Goal: Navigation & Orientation: Find specific page/section

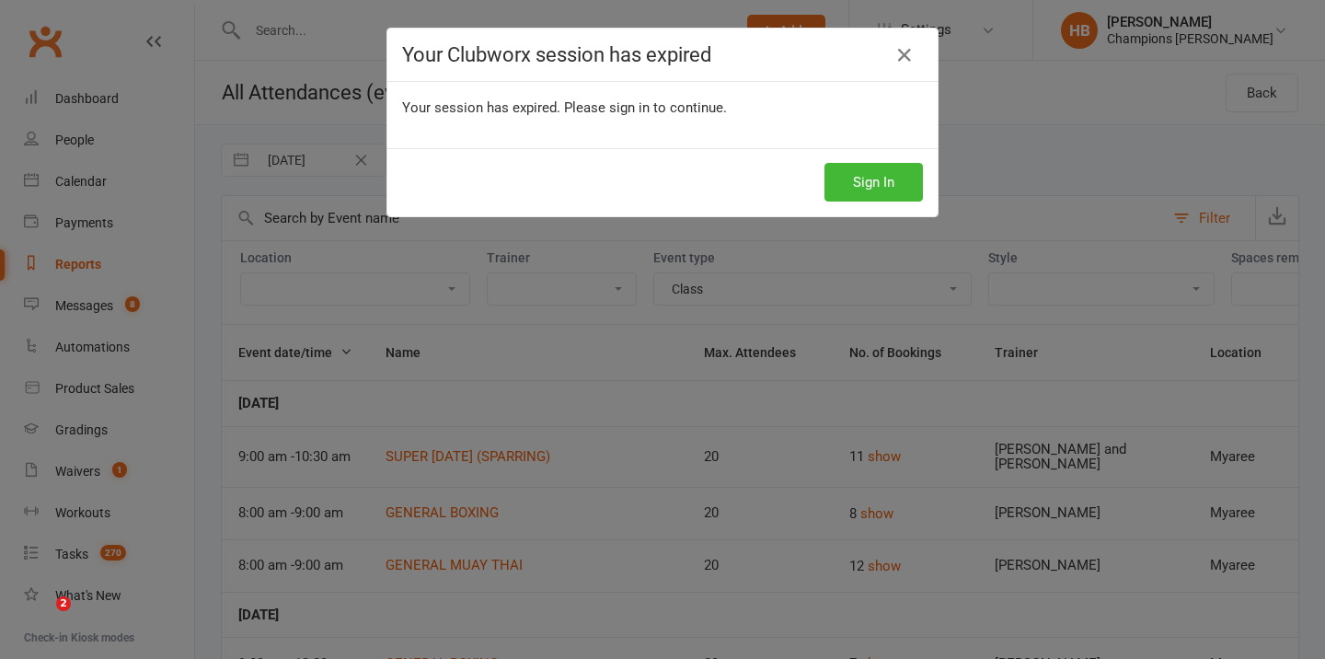
select select "11202"
click at [890, 173] on button "Sign In" at bounding box center [873, 182] width 98 height 39
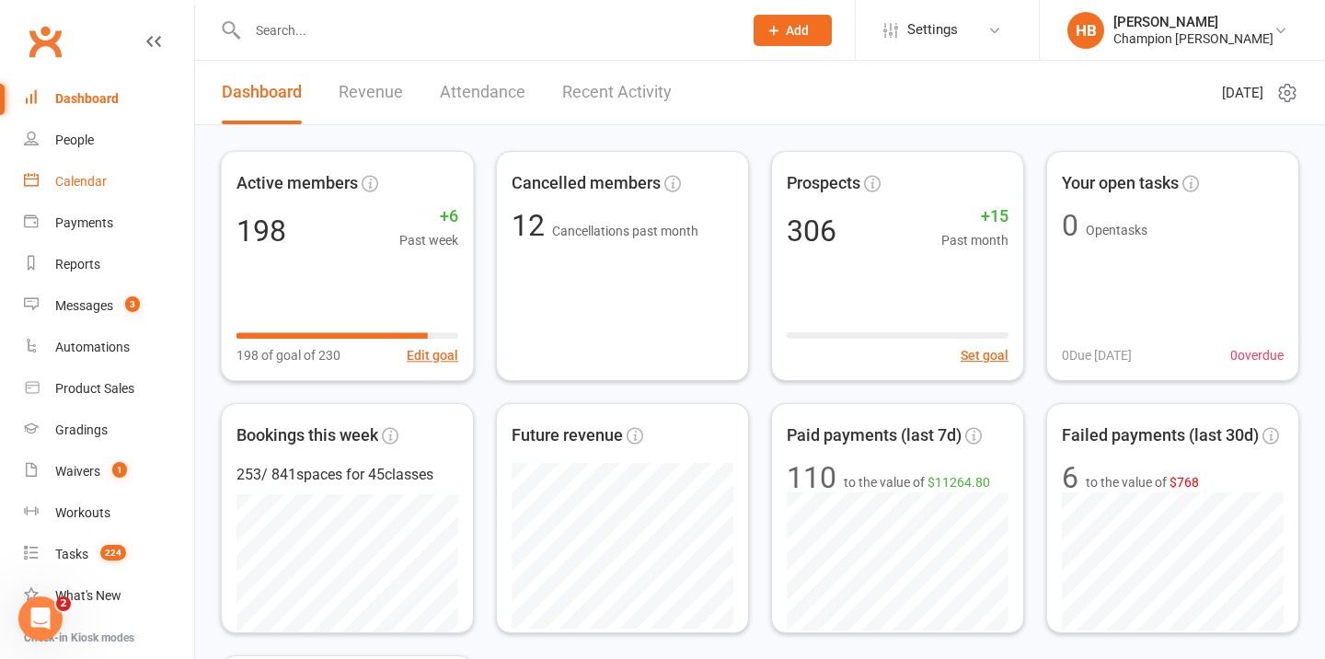
click at [107, 171] on link "Calendar" at bounding box center [109, 181] width 170 height 41
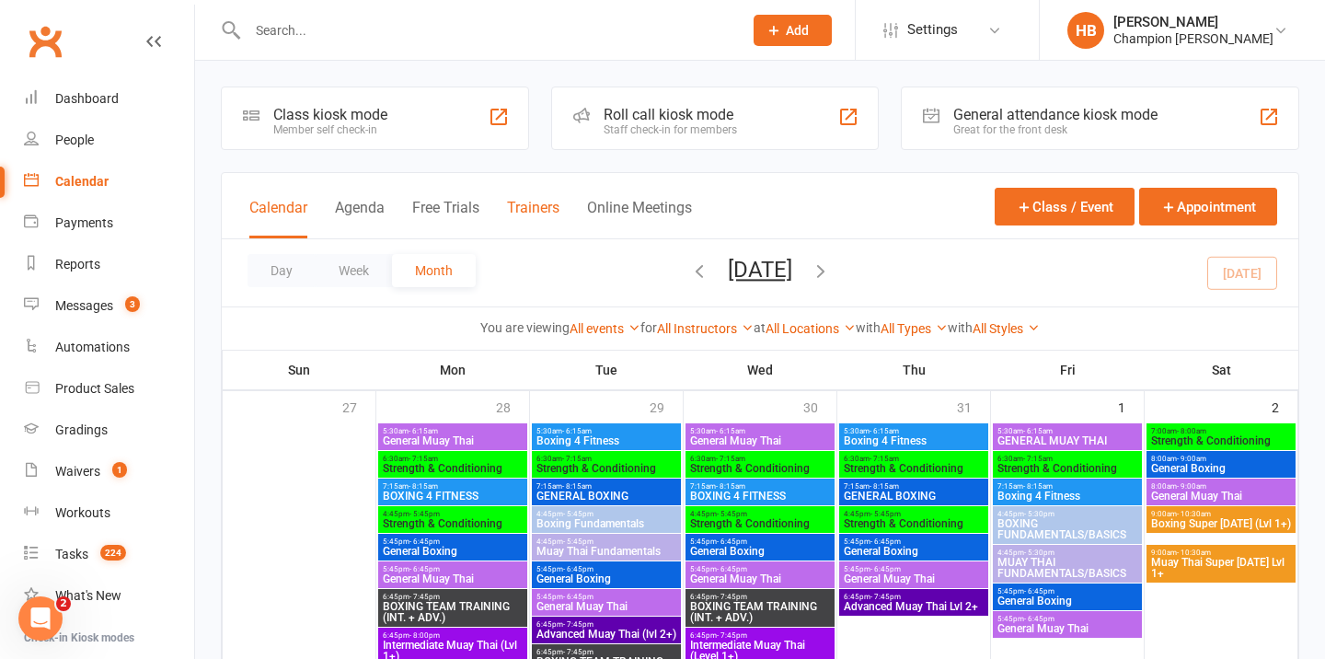
click at [538, 212] on button "Trainers" at bounding box center [533, 219] width 52 height 40
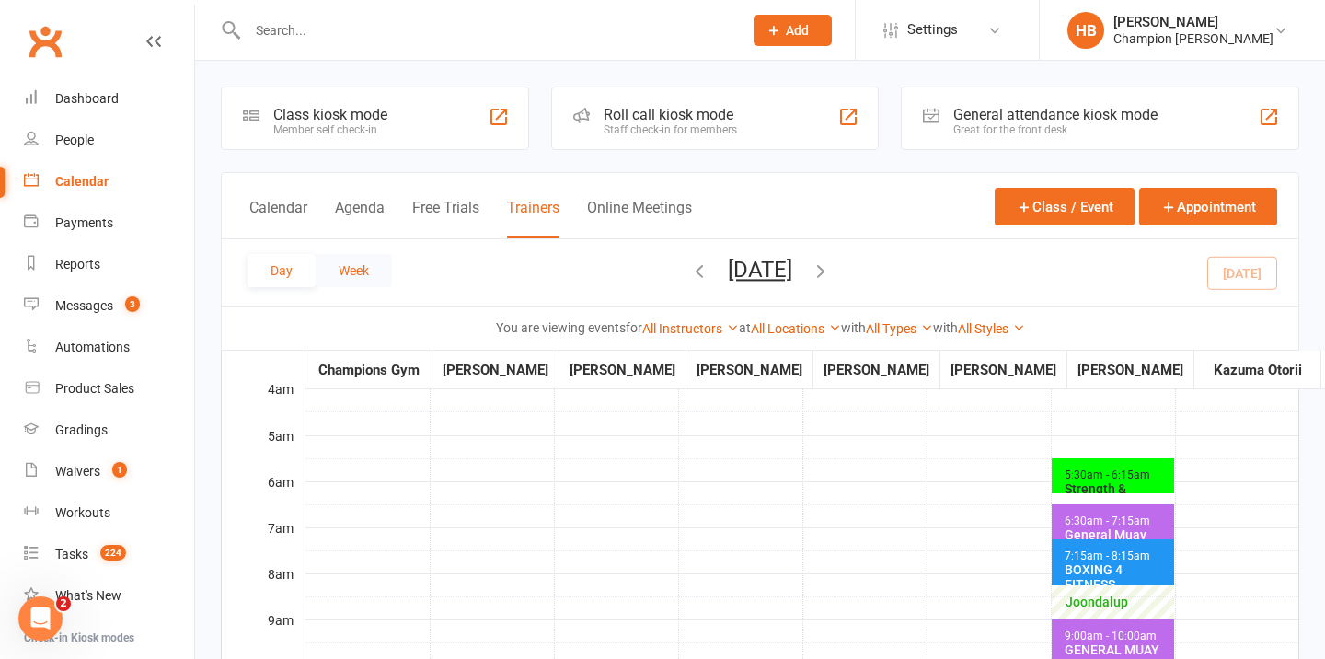
click at [376, 282] on button "Week" at bounding box center [354, 270] width 76 height 33
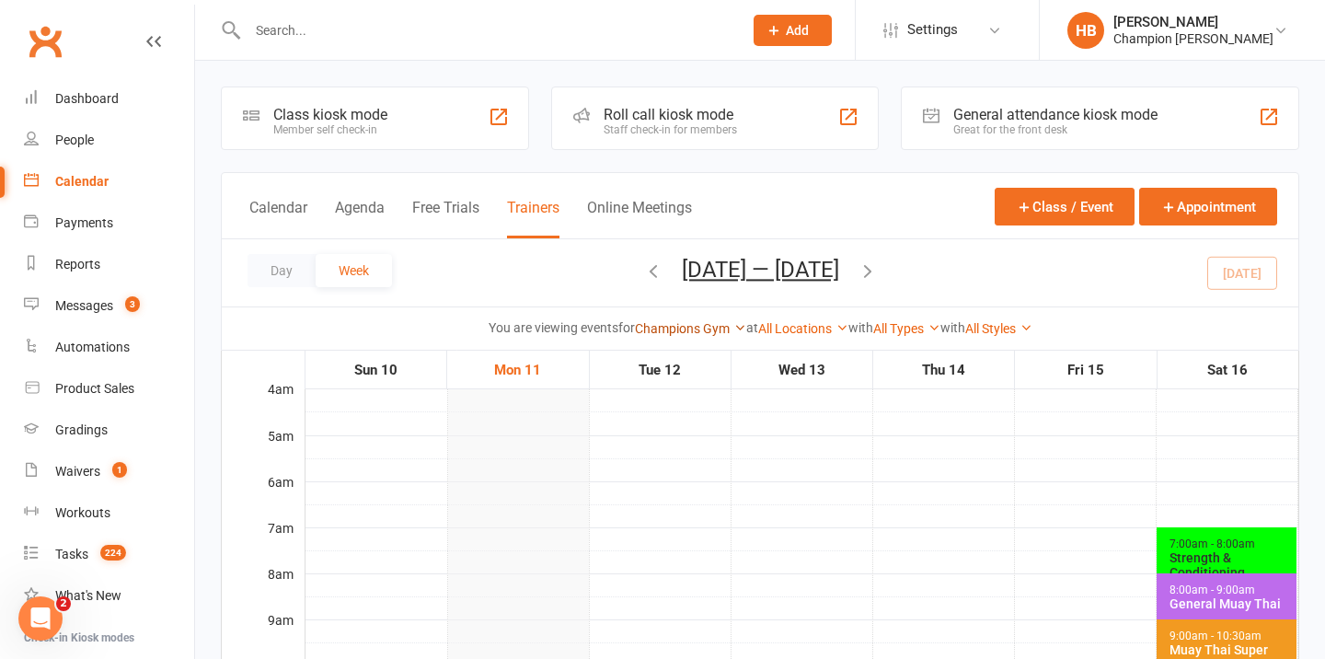
click at [698, 326] on link "Champions Gym" at bounding box center [690, 328] width 111 height 15
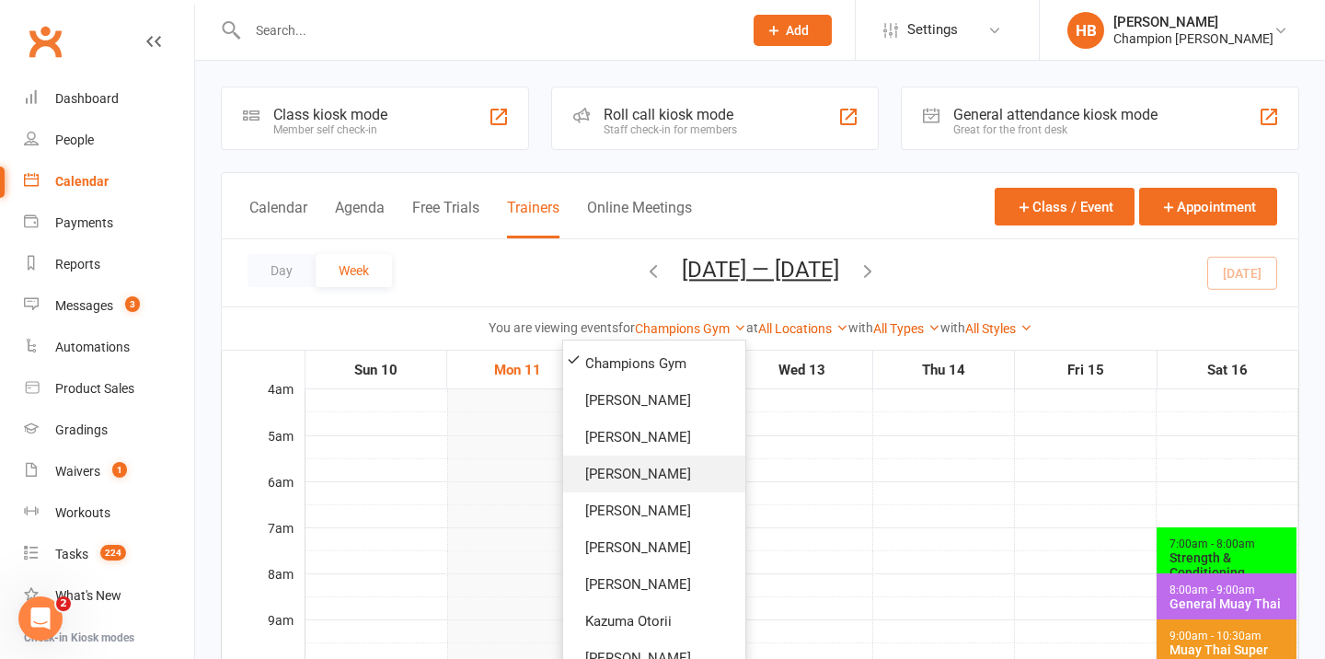
scroll to position [55, 0]
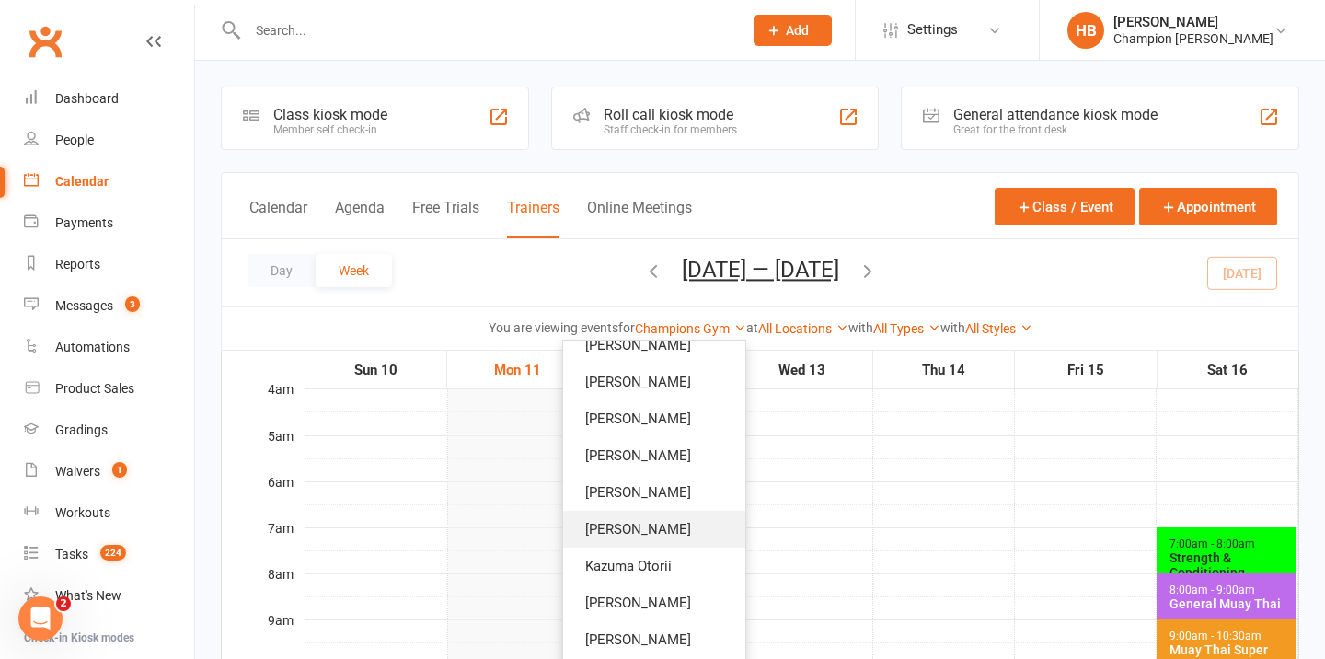
click at [653, 530] on link "Ren Kophamel" at bounding box center [654, 529] width 182 height 37
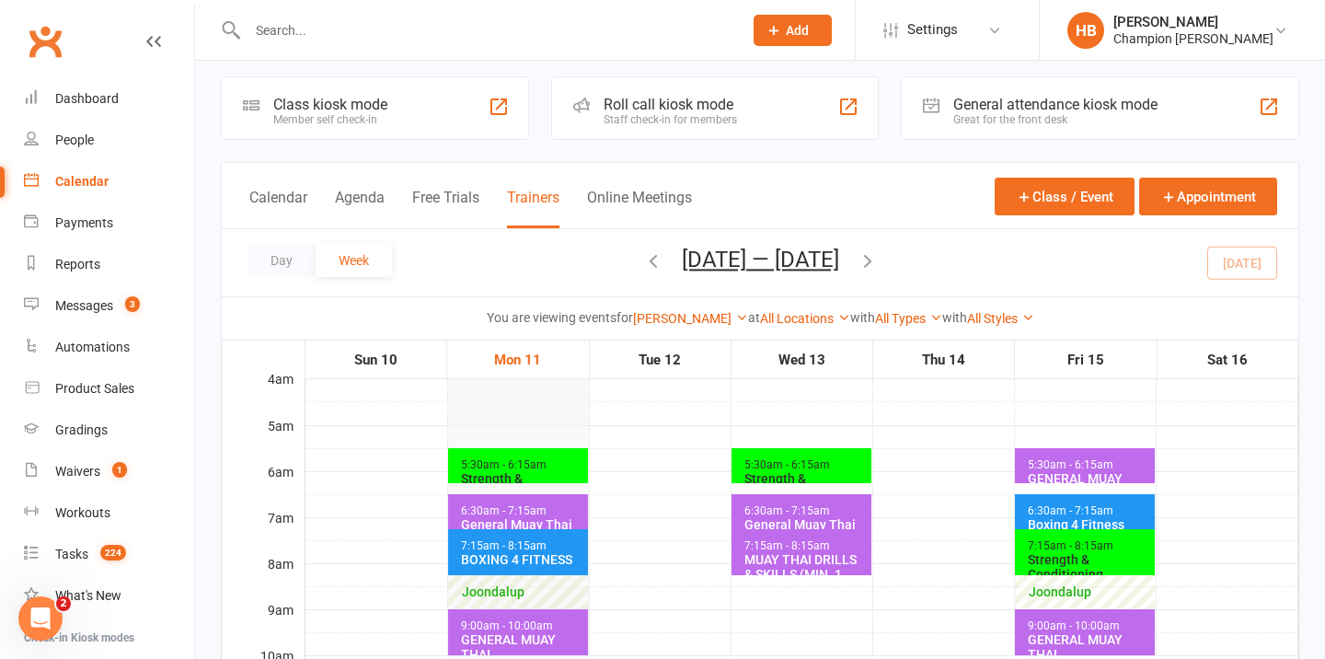
scroll to position [2, 0]
